Goal: Obtain resource: Download file/media

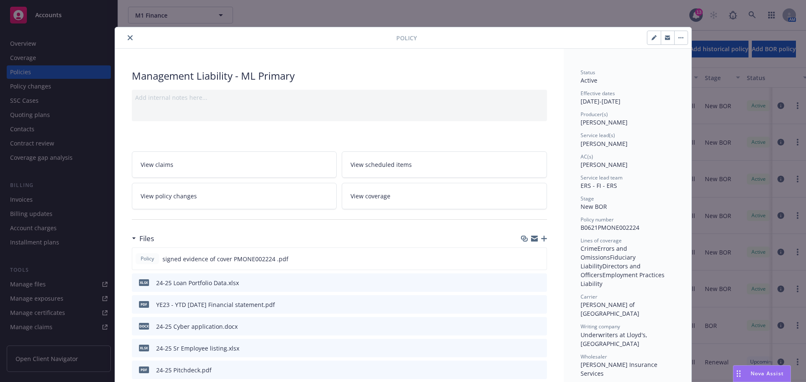
click at [128, 38] on icon "close" at bounding box center [130, 37] width 5 height 5
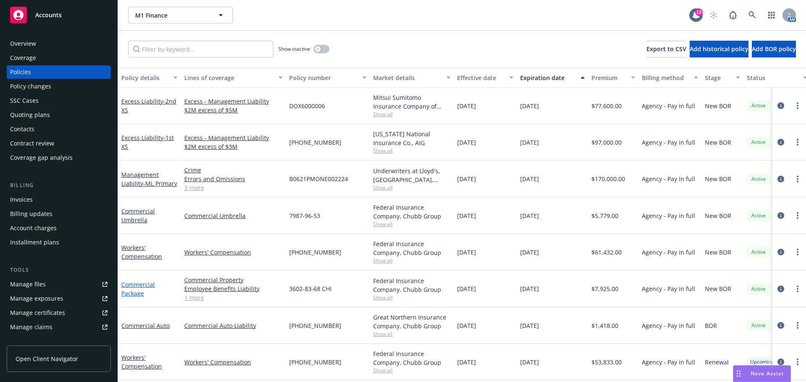
click at [138, 293] on link "Commercial Package" at bounding box center [138, 289] width 34 height 17
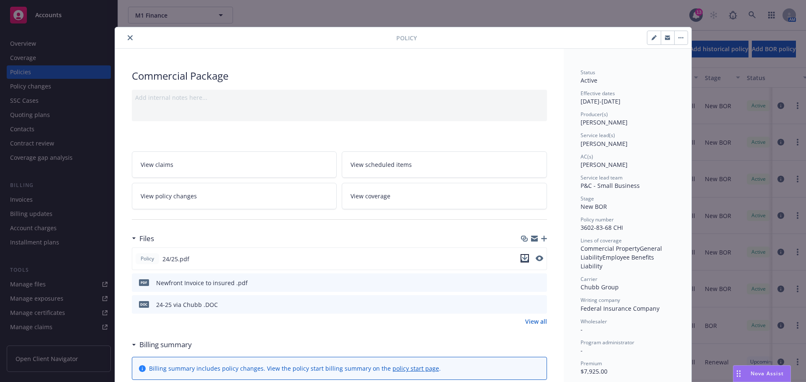
click at [523, 259] on icon "download file" at bounding box center [524, 258] width 7 height 7
click at [128, 37] on icon "close" at bounding box center [130, 37] width 5 height 5
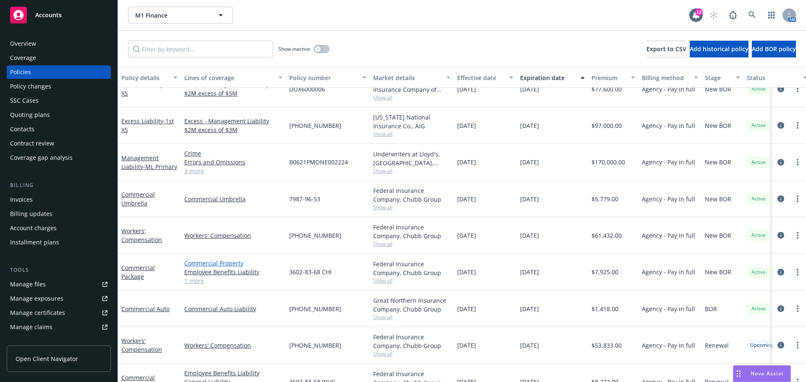
scroll to position [42, 0]
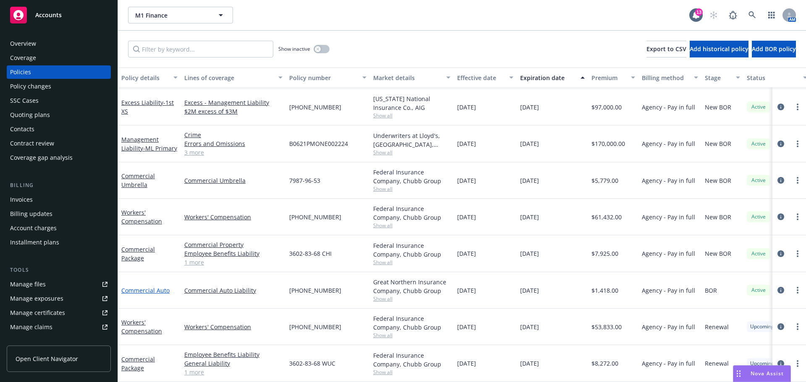
click at [163, 287] on link "Commercial Auto" at bounding box center [145, 291] width 48 height 8
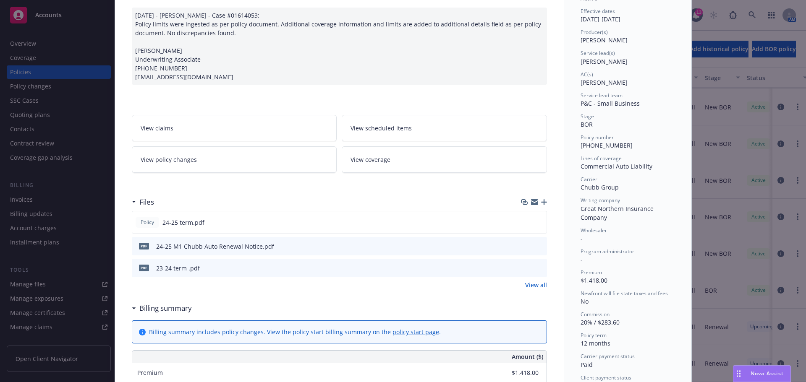
scroll to position [84, 0]
click at [522, 222] on icon "download file" at bounding box center [524, 220] width 7 height 7
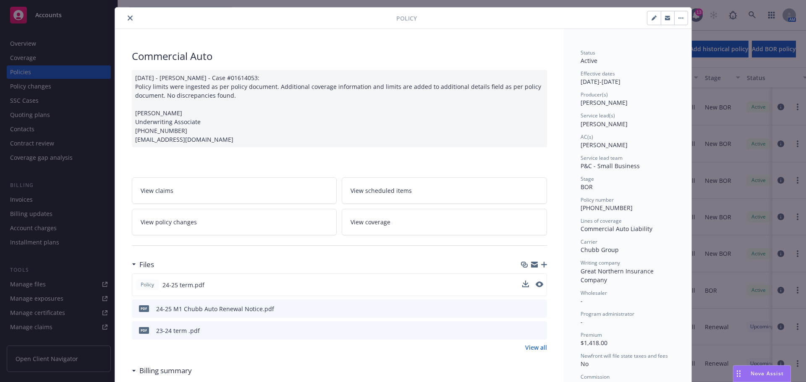
scroll to position [0, 0]
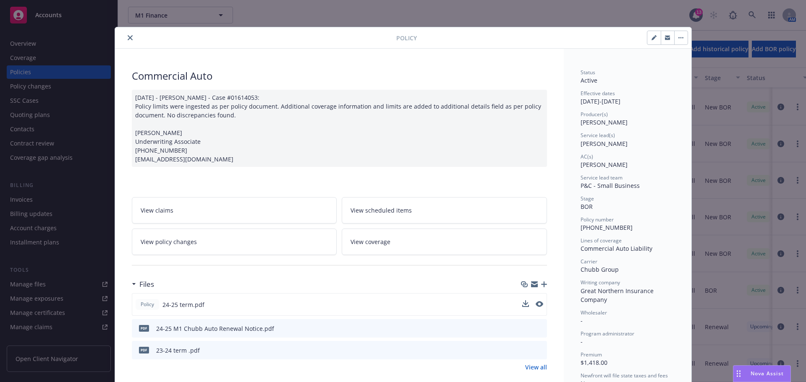
click at [128, 36] on icon "close" at bounding box center [130, 37] width 5 height 5
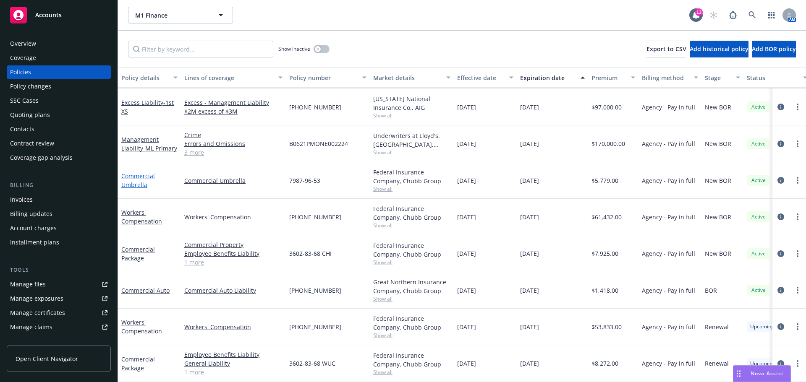
click at [140, 177] on link "Commercial Umbrella" at bounding box center [138, 180] width 34 height 17
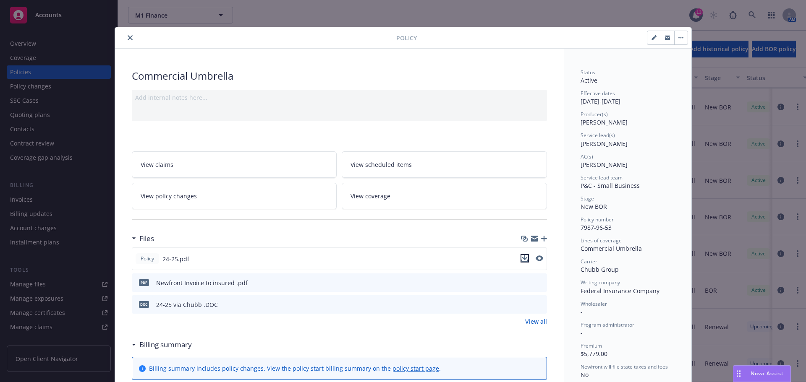
click at [522, 261] on icon "download file" at bounding box center [524, 258] width 7 height 7
click at [125, 36] on button "close" at bounding box center [130, 38] width 10 height 10
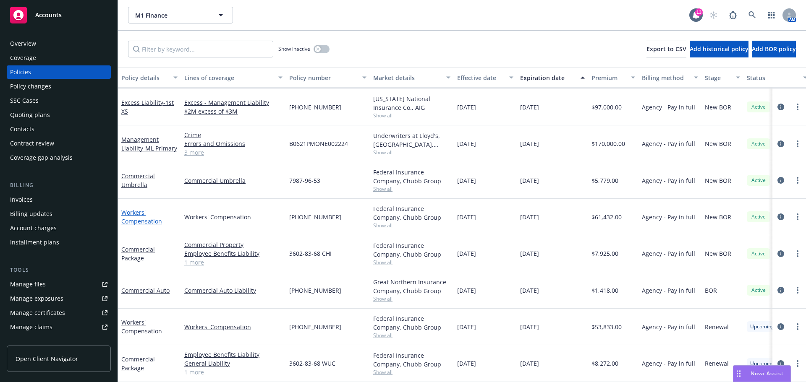
click at [139, 215] on link "Workers' Compensation" at bounding box center [141, 217] width 41 height 17
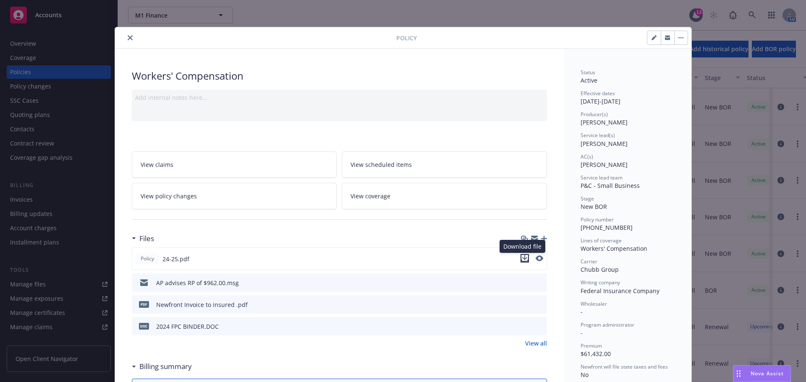
click at [522, 261] on icon "download file" at bounding box center [524, 258] width 7 height 7
click at [128, 35] on icon "close" at bounding box center [130, 37] width 5 height 5
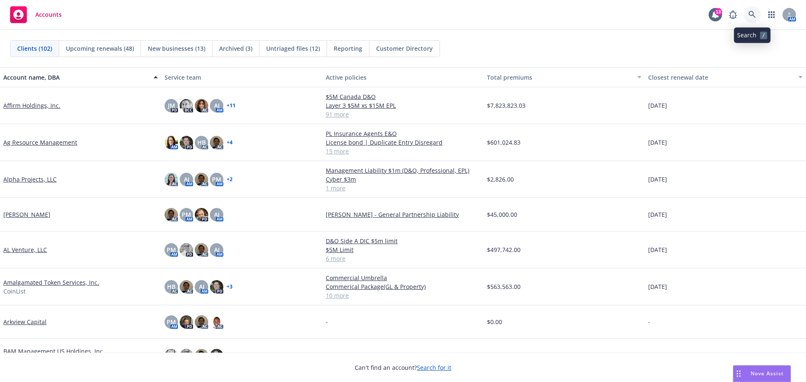
click at [748, 13] on link at bounding box center [752, 14] width 17 height 17
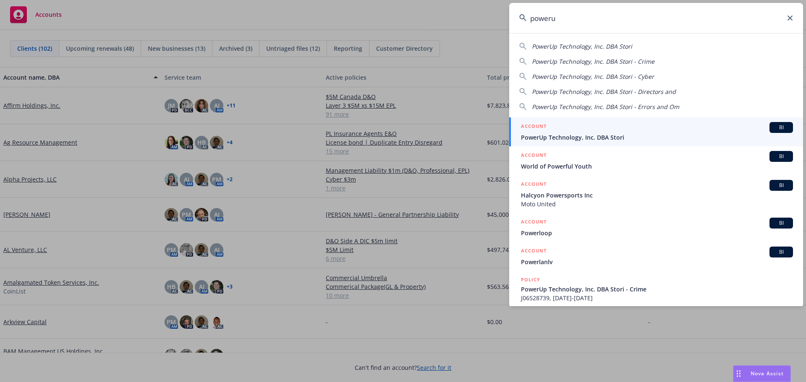
type input "poweru"
click at [609, 135] on span "PowerUp Technology, Inc. DBA Stori" at bounding box center [657, 137] width 272 height 9
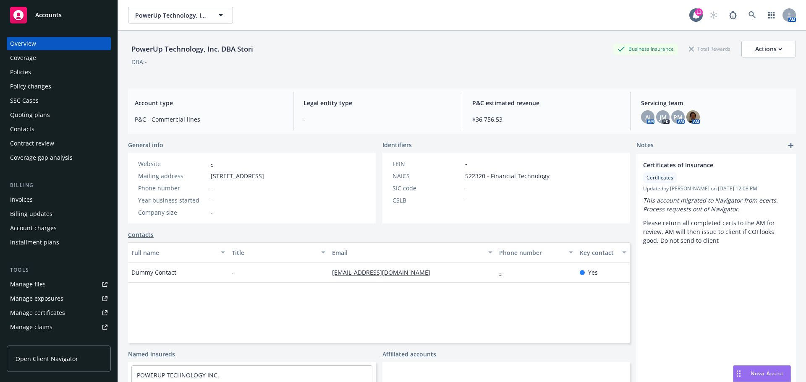
click at [25, 60] on div "Coverage" at bounding box center [23, 57] width 26 height 13
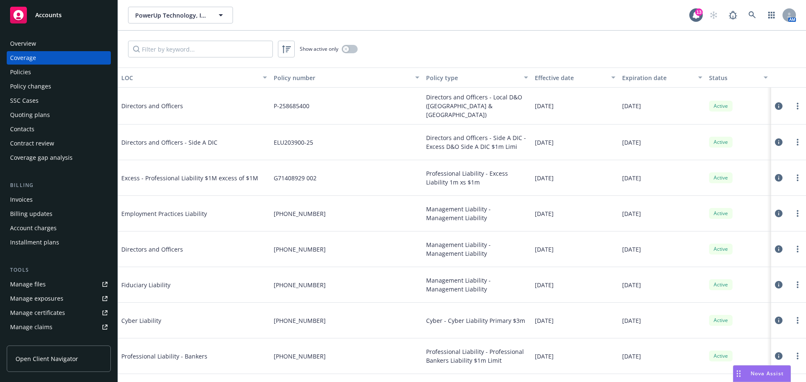
click at [21, 71] on div "Policies" at bounding box center [20, 71] width 21 height 13
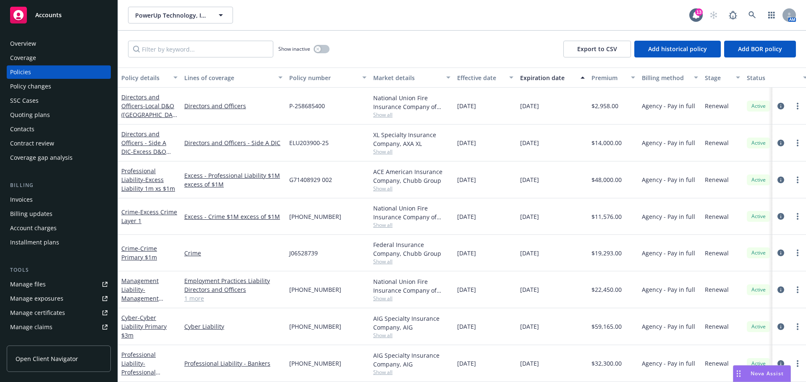
click at [39, 13] on span "Accounts" at bounding box center [48, 15] width 26 height 7
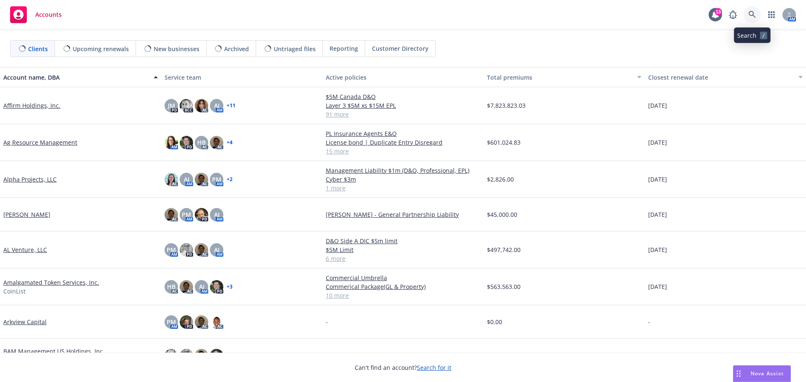
click at [753, 16] on icon at bounding box center [751, 14] width 7 height 7
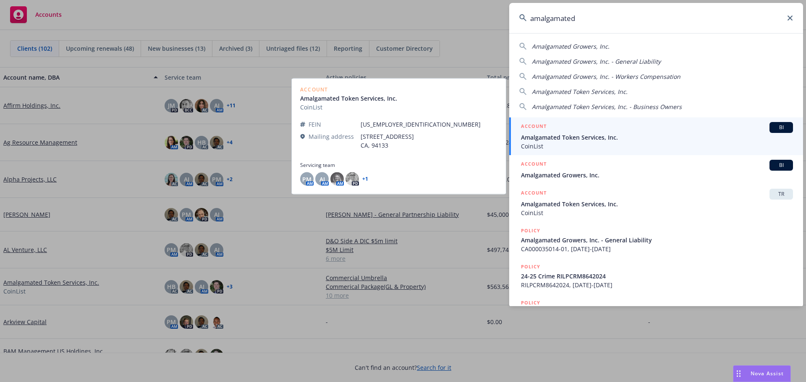
type input "amalgamated"
click at [590, 135] on span "Amalgamated Token Services, Inc." at bounding box center [657, 137] width 272 height 9
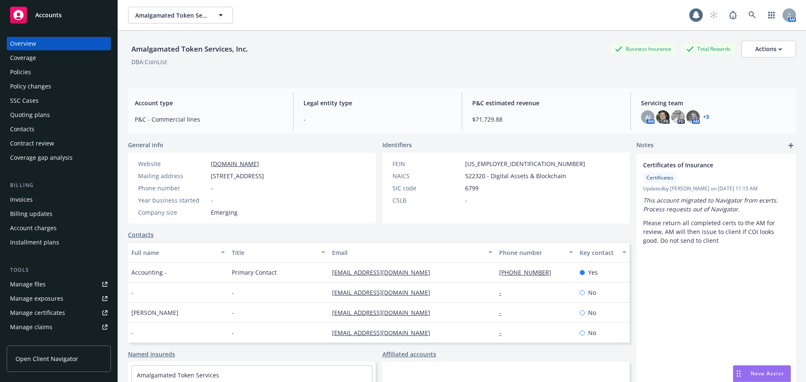
click at [22, 74] on div "Policies" at bounding box center [20, 71] width 21 height 13
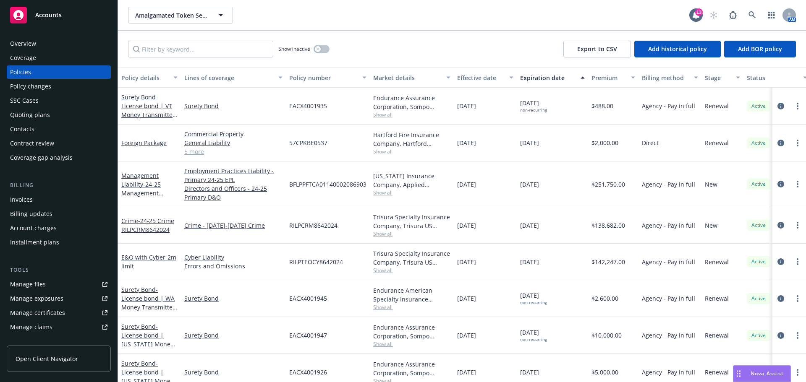
click at [383, 193] on span "Show all" at bounding box center [411, 192] width 77 height 7
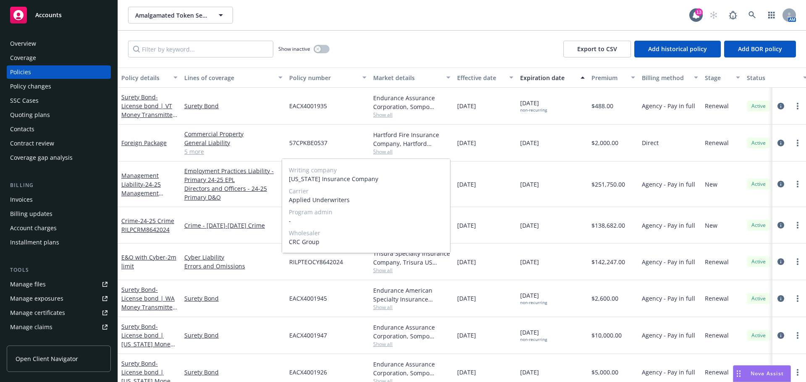
scroll to position [42, 0]
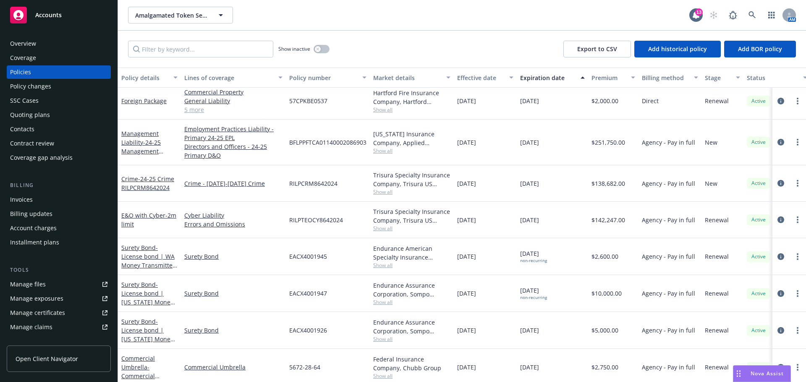
click at [259, 201] on div "Crime - [DATE]-[DATE] Crime" at bounding box center [233, 183] width 105 height 37
click at [382, 192] on span "Show all" at bounding box center [411, 191] width 77 height 7
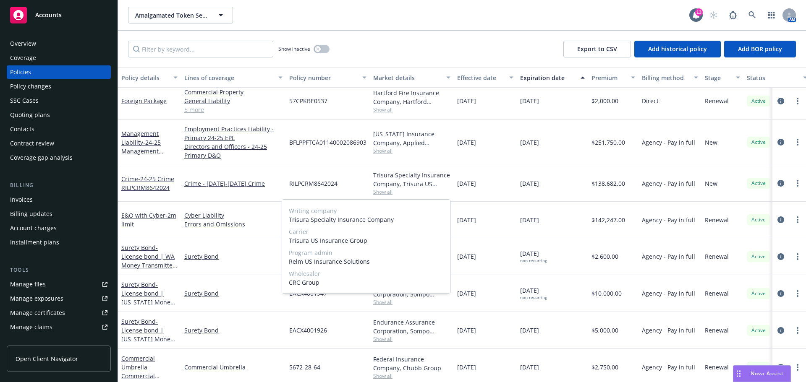
click at [382, 192] on span "Show all" at bounding box center [411, 191] width 77 height 7
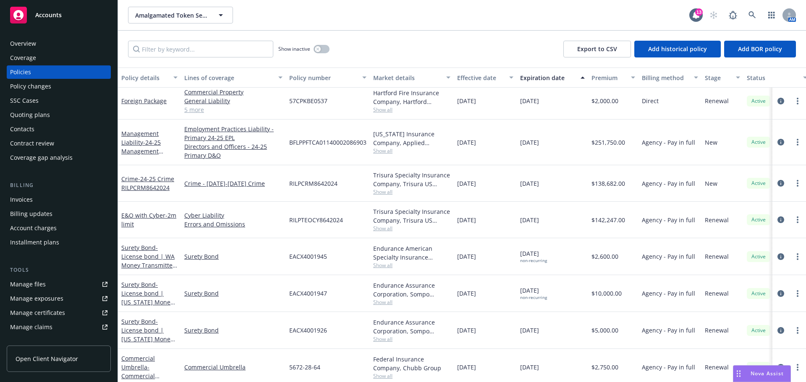
click at [384, 229] on span "Show all" at bounding box center [411, 228] width 77 height 7
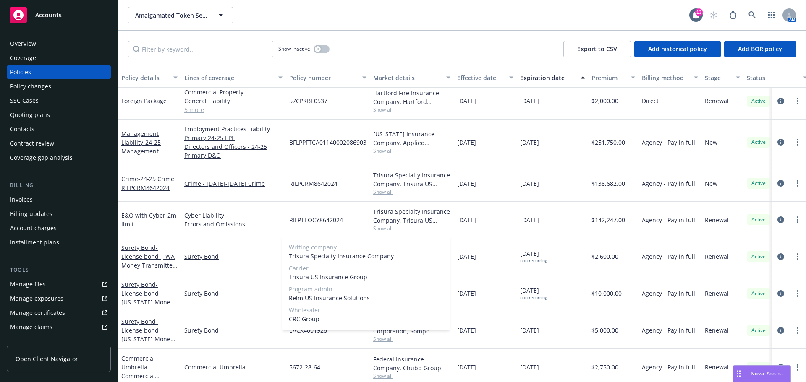
click at [379, 229] on span "Show all" at bounding box center [411, 228] width 77 height 7
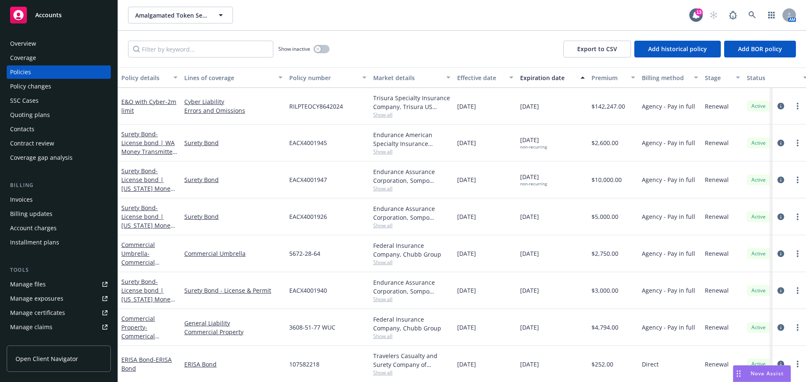
scroll to position [144, 0]
click at [387, 369] on span "Show all" at bounding box center [411, 372] width 77 height 7
click at [268, 360] on link "ERISA Bond" at bounding box center [233, 364] width 98 height 9
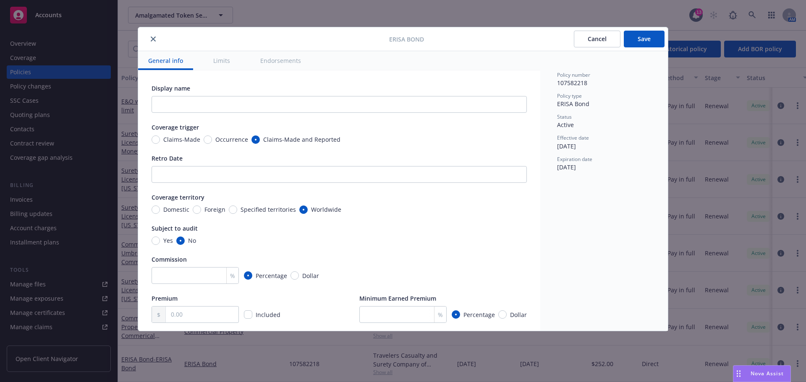
click at [154, 39] on icon "close" at bounding box center [153, 39] width 5 height 5
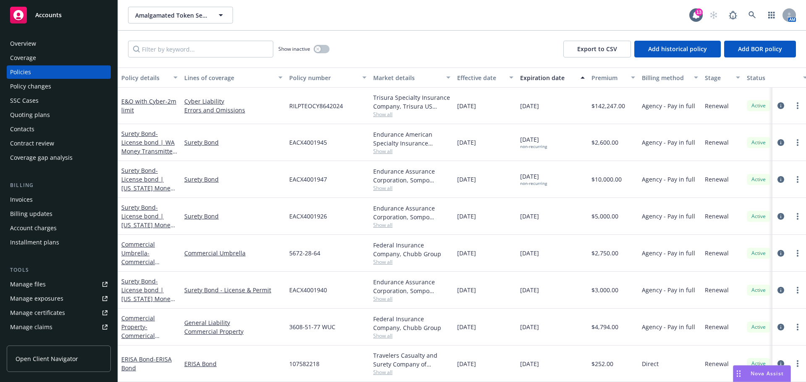
click at [52, 20] on div "Accounts" at bounding box center [58, 15] width 97 height 17
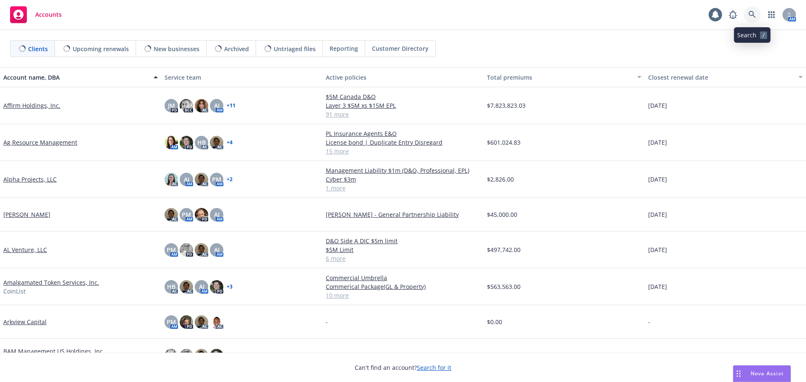
click at [752, 14] on icon at bounding box center [752, 15] width 8 height 8
click at [747, 15] on link at bounding box center [752, 14] width 17 height 17
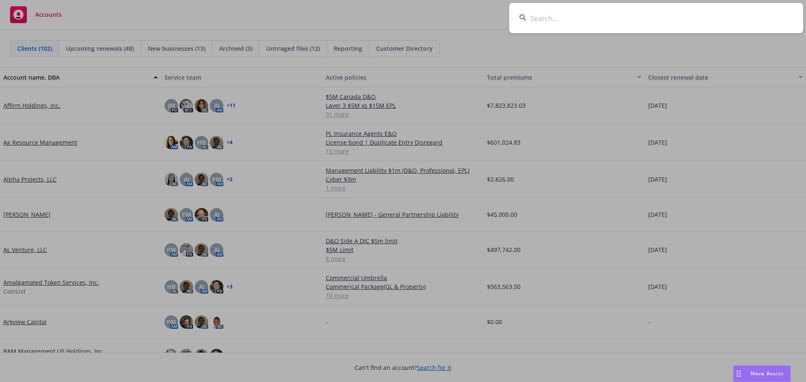
click at [626, 20] on input at bounding box center [656, 18] width 294 height 30
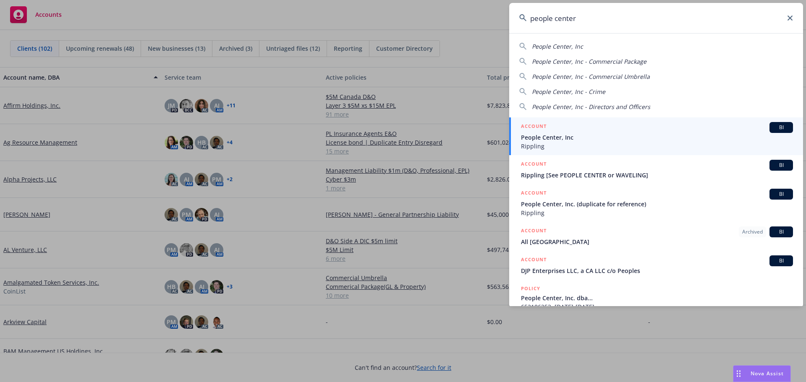
type input "people center"
click at [544, 137] on span "People Center, Inc" at bounding box center [657, 137] width 272 height 9
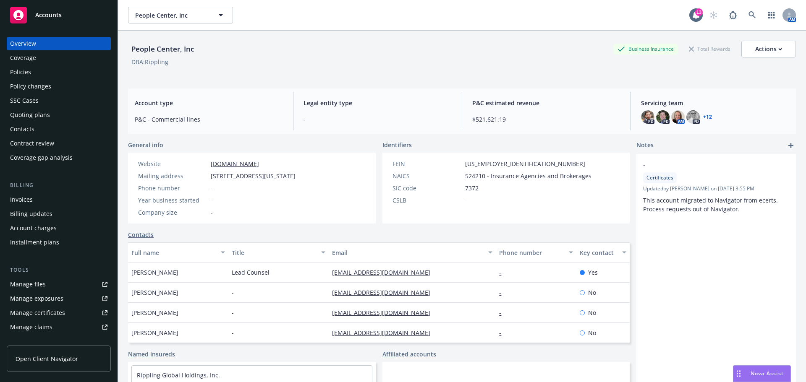
click at [20, 71] on div "Policies" at bounding box center [20, 71] width 21 height 13
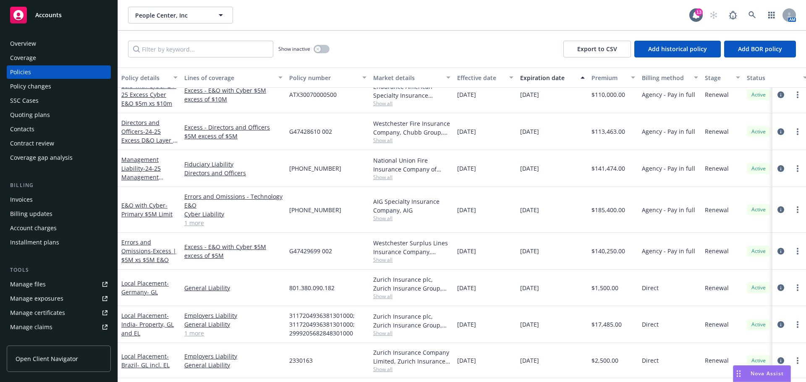
scroll to position [756, 0]
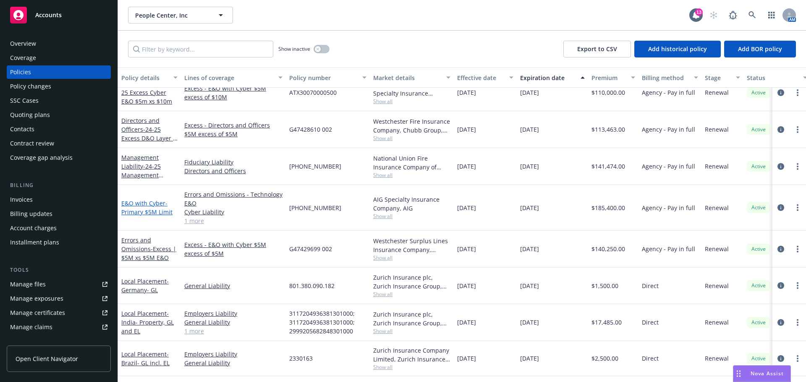
click at [154, 214] on span "- Primary $5M Limit" at bounding box center [146, 207] width 51 height 17
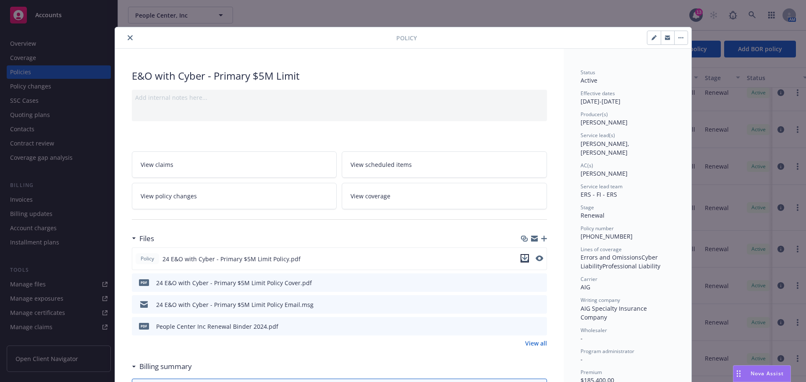
click at [521, 260] on icon "download file" at bounding box center [524, 258] width 7 height 7
click at [125, 39] on button "close" at bounding box center [130, 38] width 10 height 10
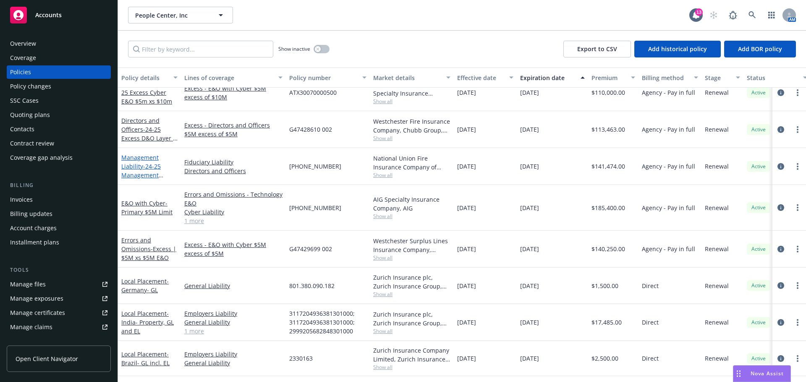
click at [144, 173] on span "- 24-25 Management Liability (D&O/Fid) [PHONE_NUMBER] D&O/Fid" at bounding box center [147, 183] width 52 height 43
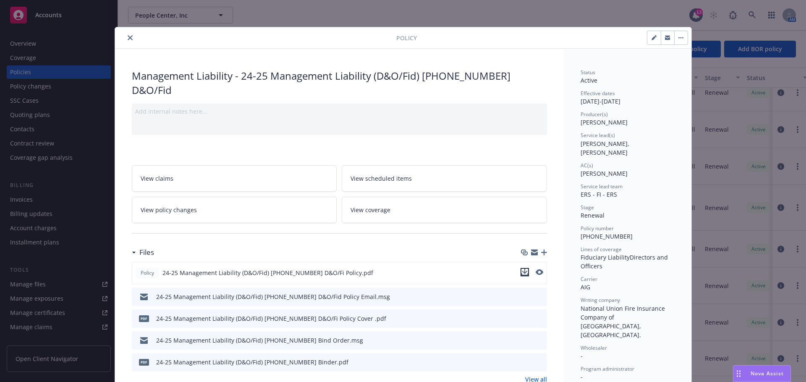
click at [523, 269] on icon "download file" at bounding box center [524, 272] width 7 height 7
click at [128, 37] on icon "close" at bounding box center [130, 37] width 5 height 5
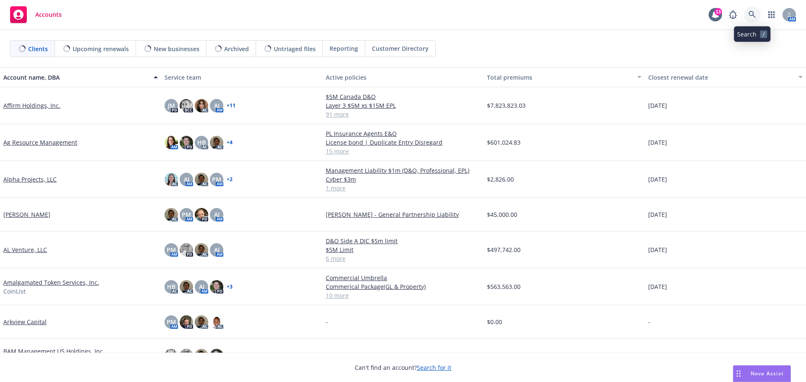
click at [753, 13] on icon at bounding box center [751, 14] width 7 height 7
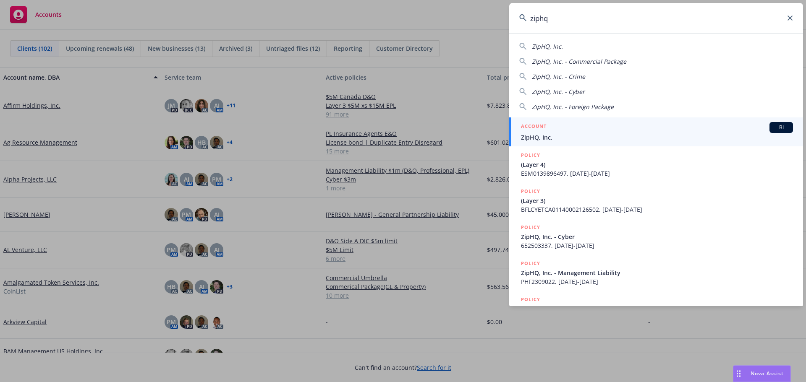
type input "ziphq"
click at [549, 135] on span "ZipHQ, Inc." at bounding box center [657, 137] width 272 height 9
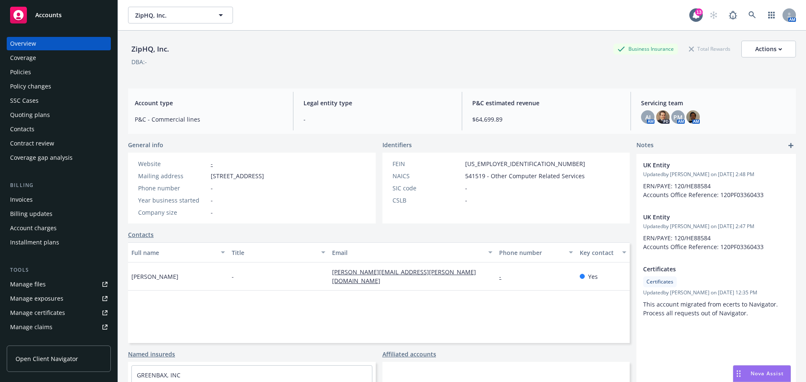
click at [24, 70] on div "Policies" at bounding box center [20, 71] width 21 height 13
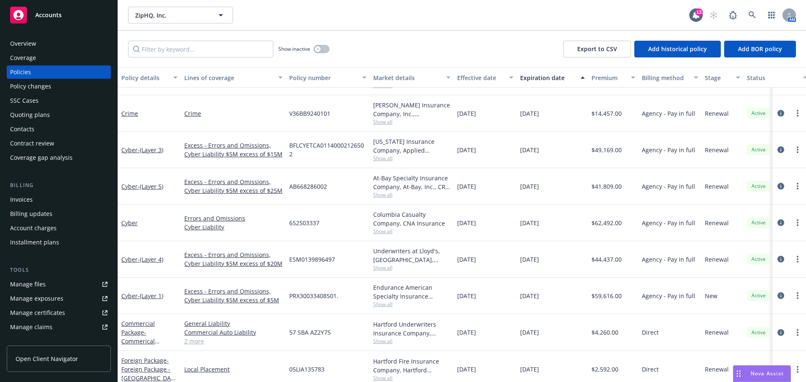
scroll to position [42, 0]
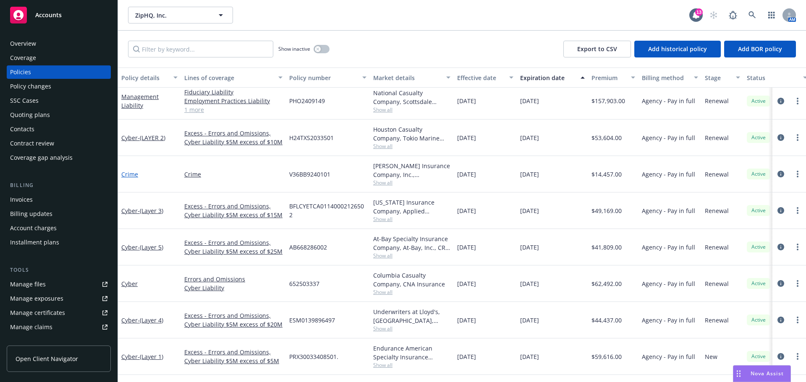
click at [133, 175] on link "Crime" at bounding box center [129, 174] width 17 height 8
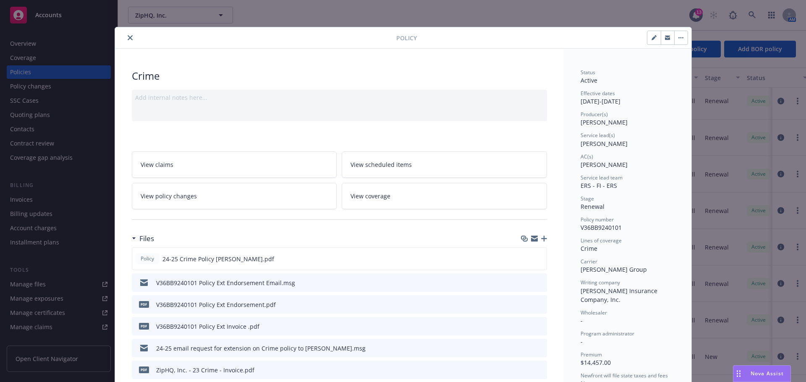
click at [128, 36] on icon "close" at bounding box center [130, 37] width 5 height 5
